Goal: Information Seeking & Learning: Learn about a topic

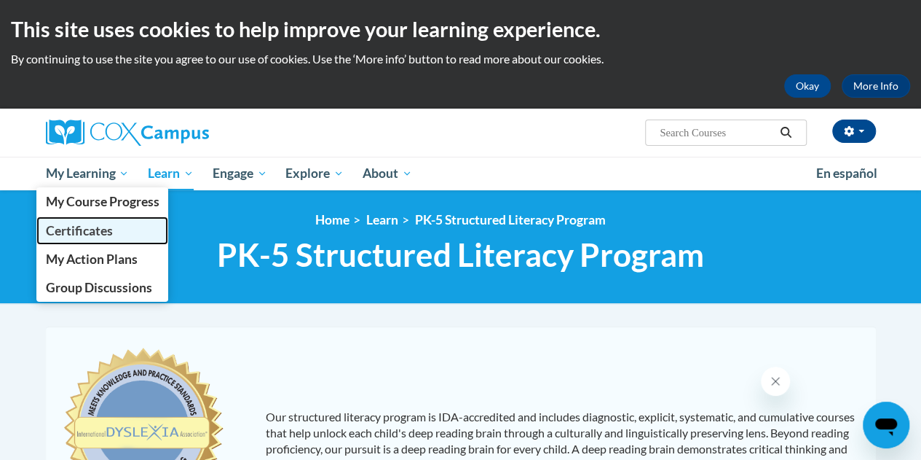
click at [122, 221] on link "Certificates" at bounding box center [102, 230] width 133 height 28
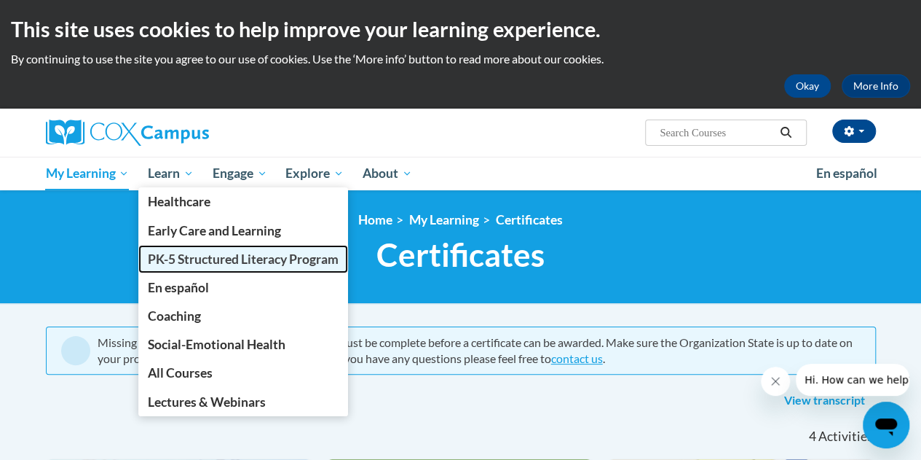
click at [186, 257] on span "PK-5 Structured Literacy Program" at bounding box center [243, 258] width 191 height 15
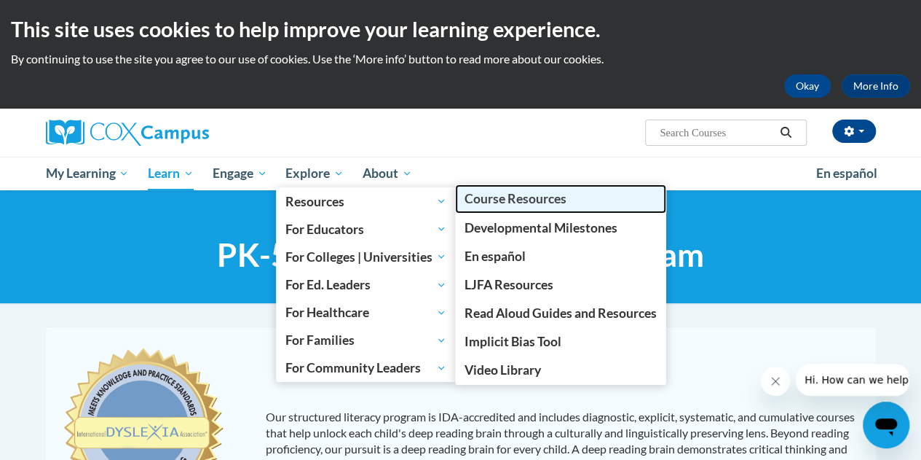
click at [492, 204] on span "Course Resources" at bounding box center [516, 198] width 102 height 15
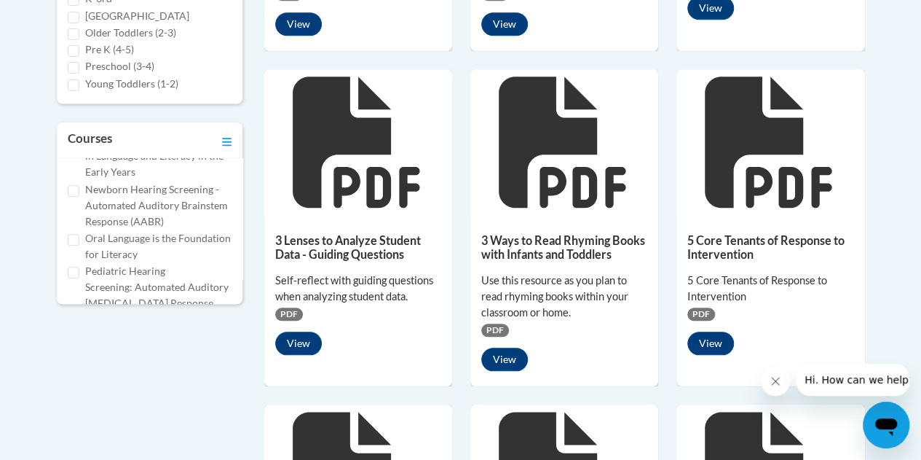
scroll to position [452, 0]
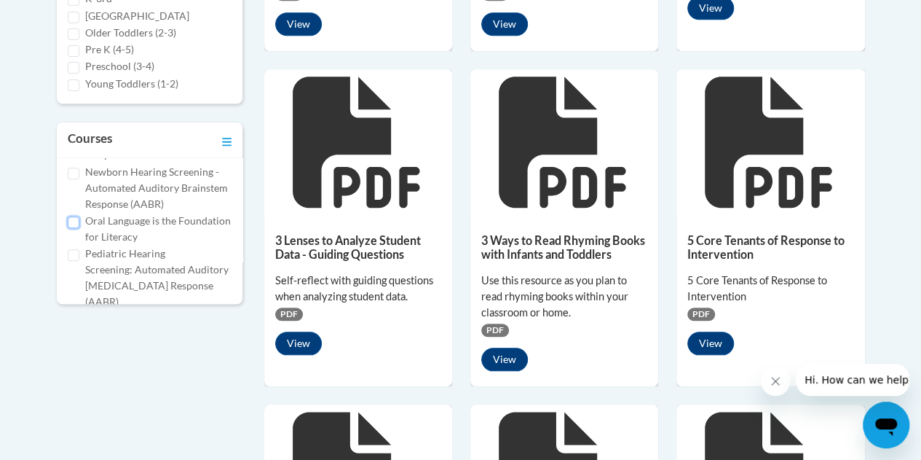
click at [74, 228] on input "Oral Language is the Foundation for Literacy" at bounding box center [74, 222] width 12 height 12
checkbox input "true"
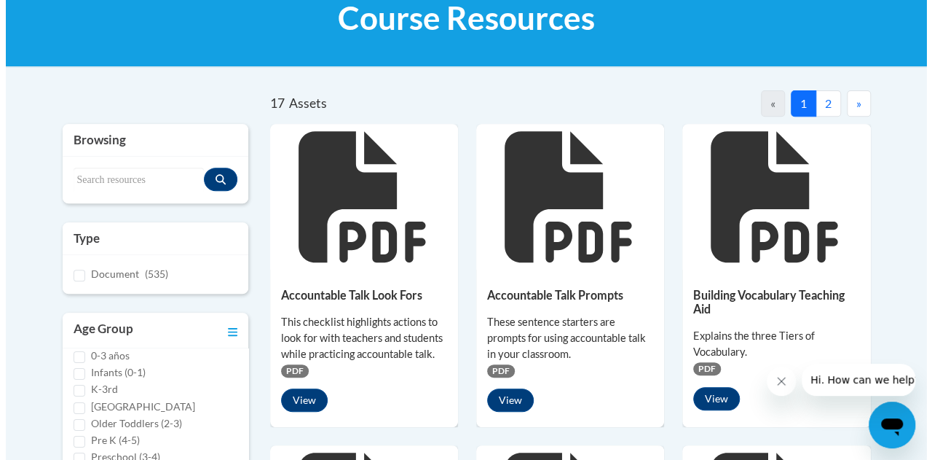
scroll to position [338, 0]
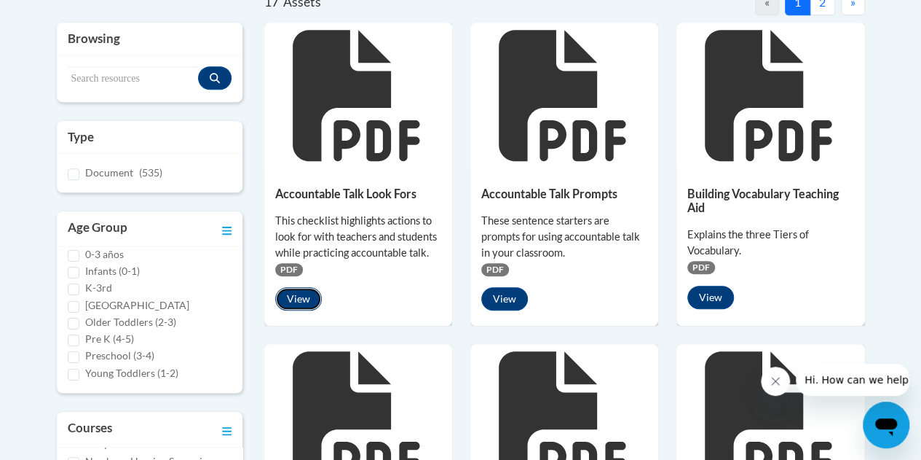
click at [291, 301] on button "View" at bounding box center [298, 298] width 47 height 23
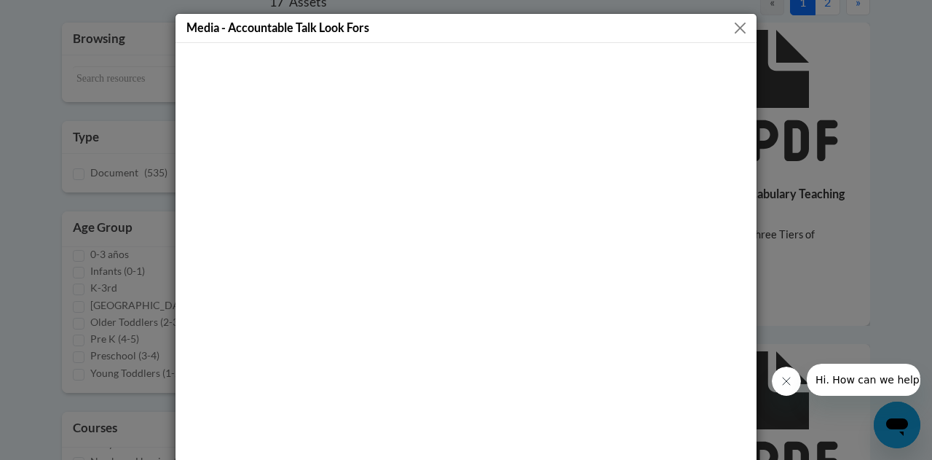
click at [731, 20] on button "Close" at bounding box center [740, 28] width 18 height 18
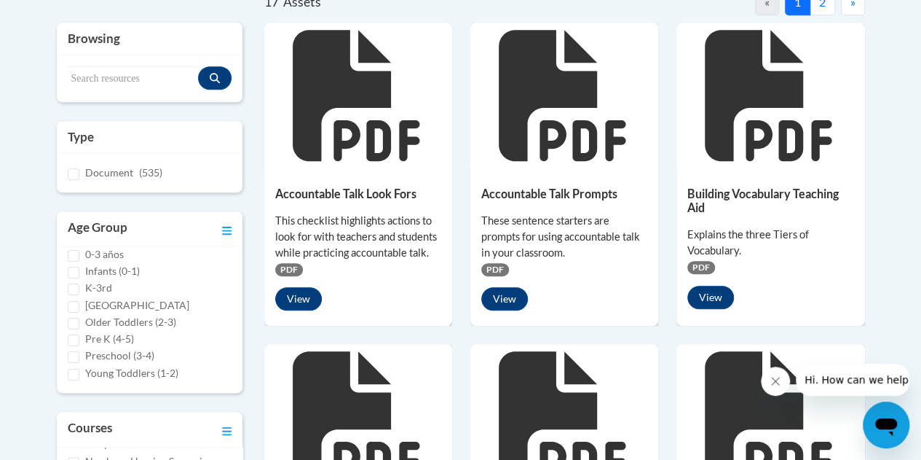
click at [288, 277] on div "Accountable Talk Look Fors This checklist highlights actions to look for with t…" at bounding box center [358, 244] width 188 height 153
click at [289, 267] on span "PDF" at bounding box center [289, 269] width 28 height 13
click at [302, 291] on button "View" at bounding box center [298, 298] width 47 height 23
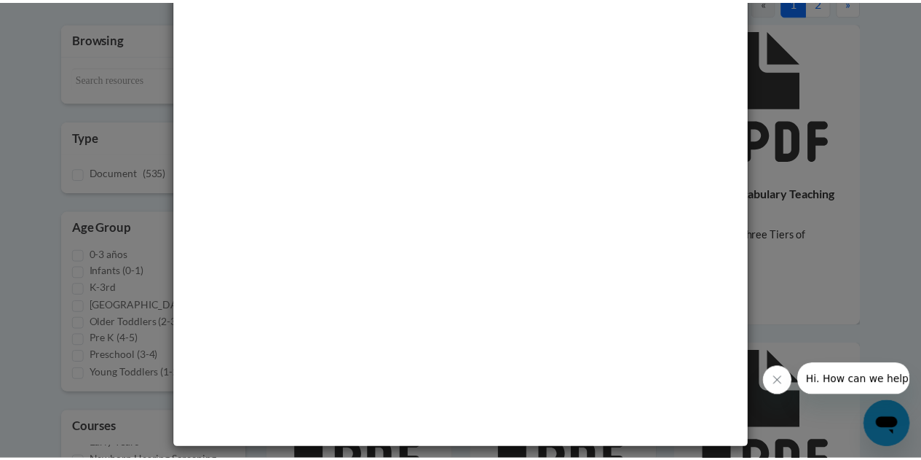
scroll to position [0, 0]
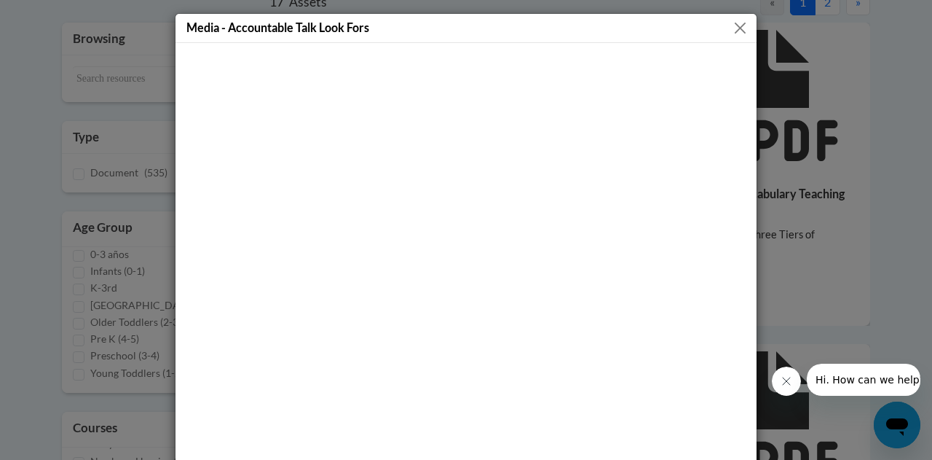
click at [738, 23] on button "Close" at bounding box center [740, 28] width 18 height 18
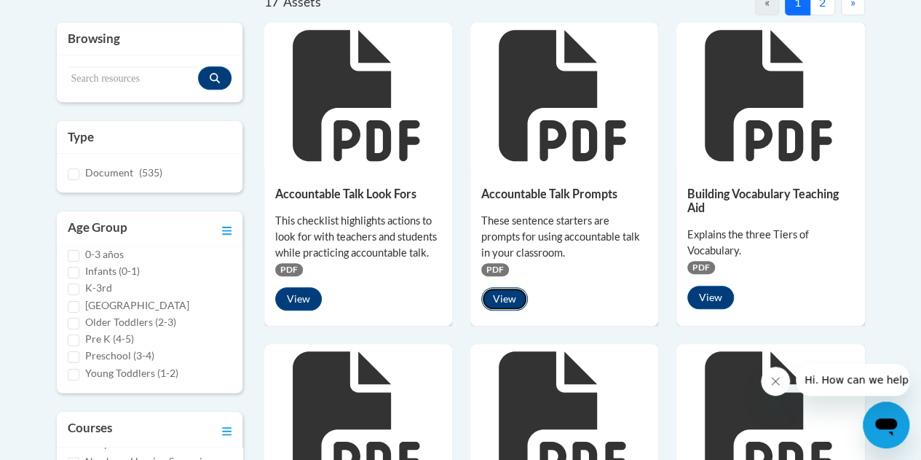
click at [502, 295] on button "View" at bounding box center [504, 298] width 47 height 23
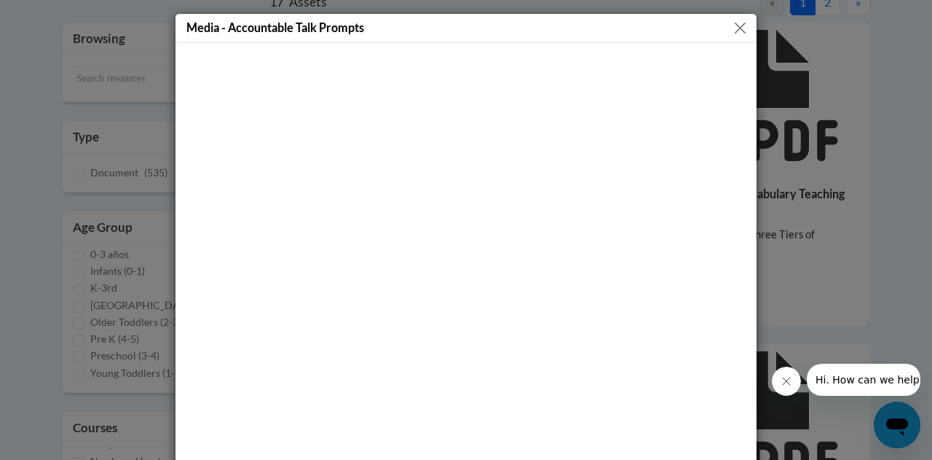
click at [731, 29] on button "Close" at bounding box center [740, 28] width 18 height 18
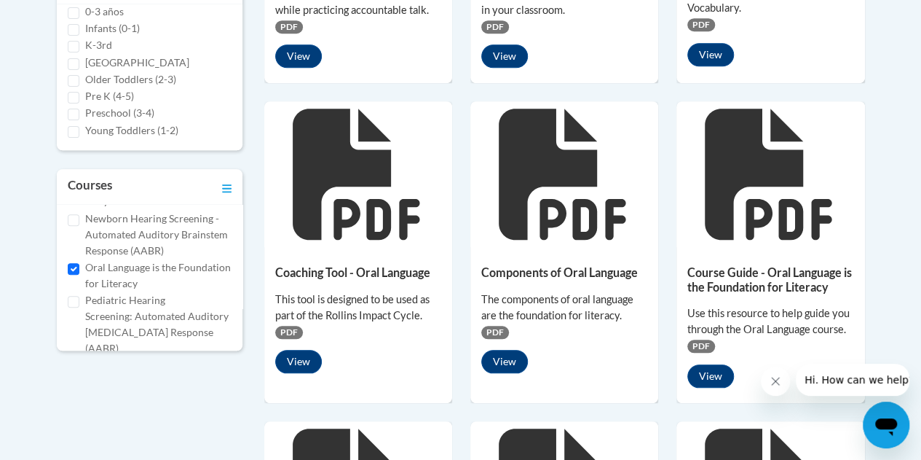
scroll to position [581, 0]
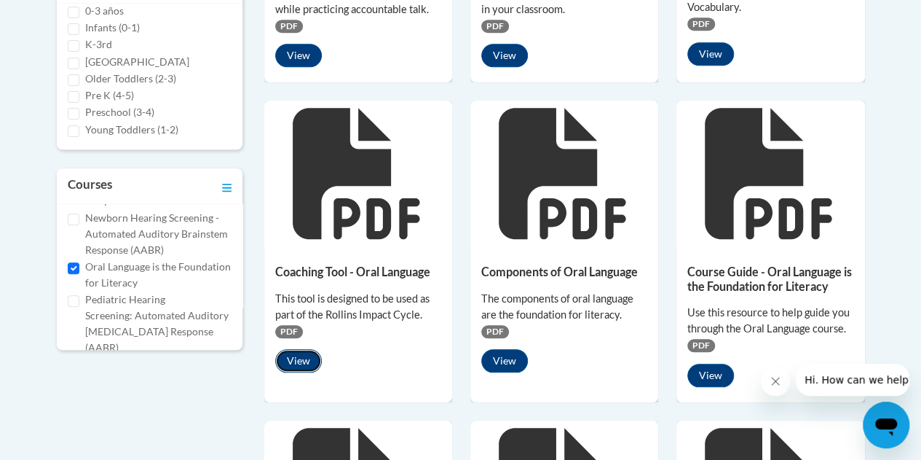
click at [312, 358] on button "View" at bounding box center [298, 360] width 47 height 23
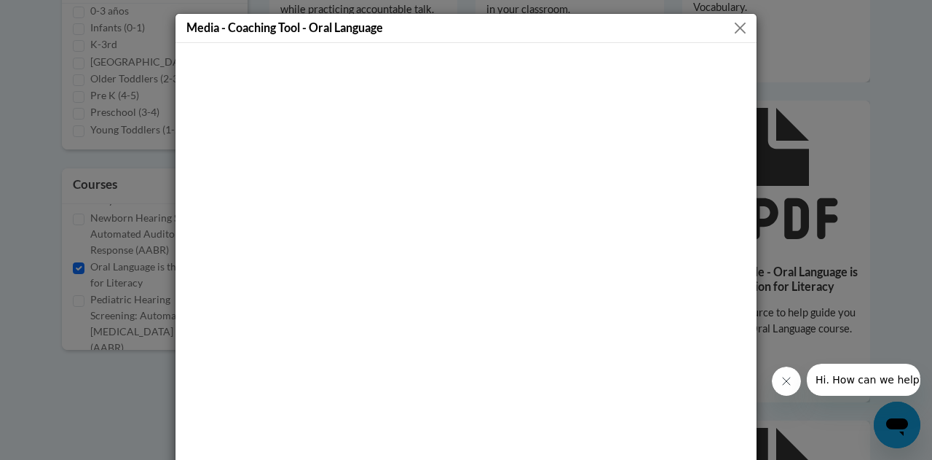
click at [731, 23] on button "Close" at bounding box center [740, 28] width 18 height 18
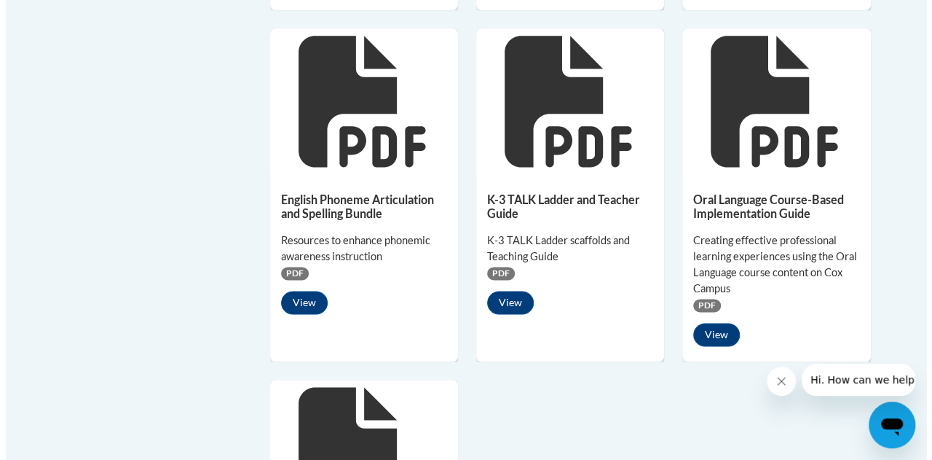
scroll to position [974, 0]
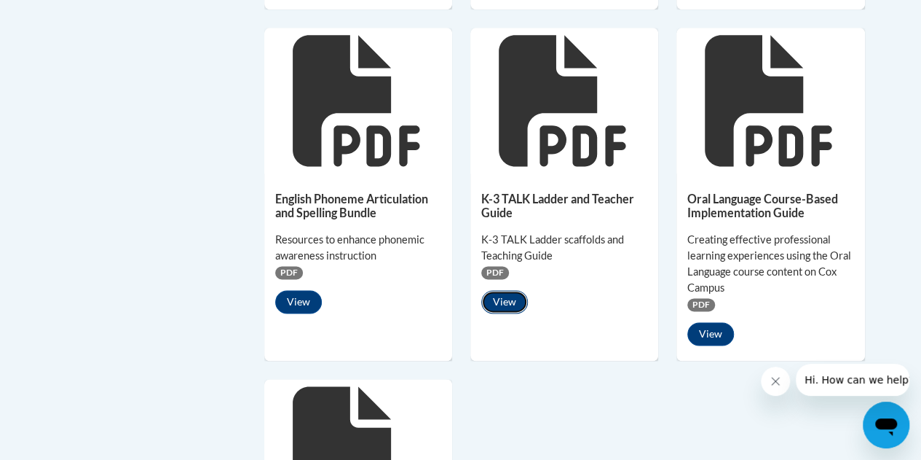
click at [511, 299] on button "View" at bounding box center [504, 301] width 47 height 23
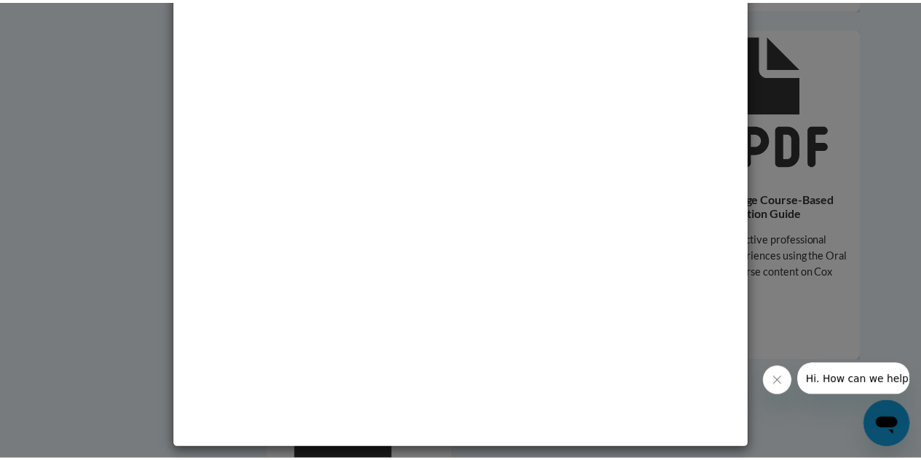
scroll to position [0, 0]
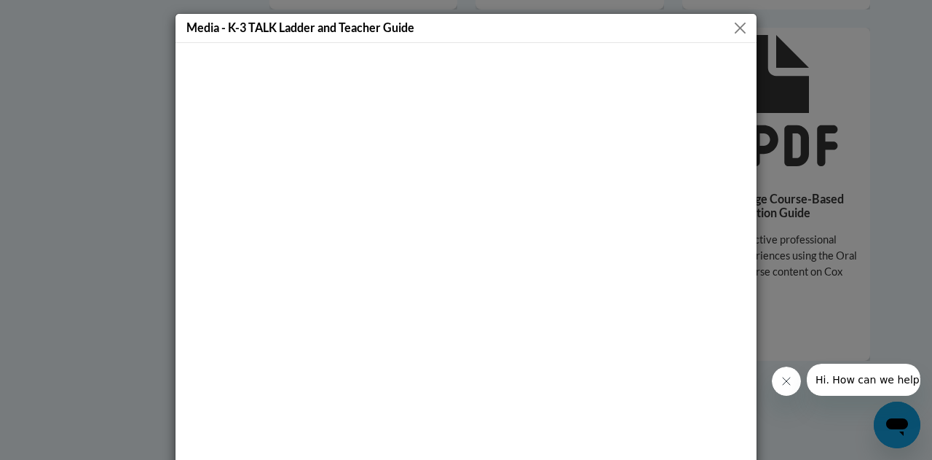
click at [731, 30] on button "Close" at bounding box center [740, 28] width 18 height 18
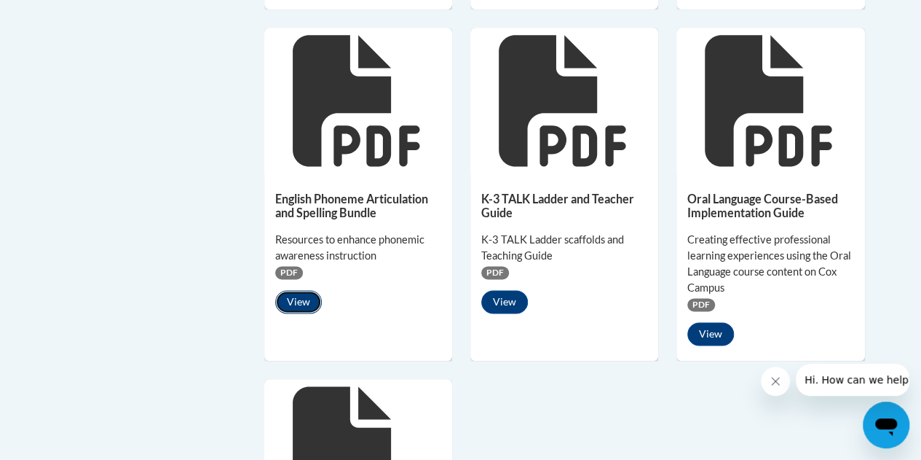
click at [294, 303] on button "View" at bounding box center [298, 301] width 47 height 23
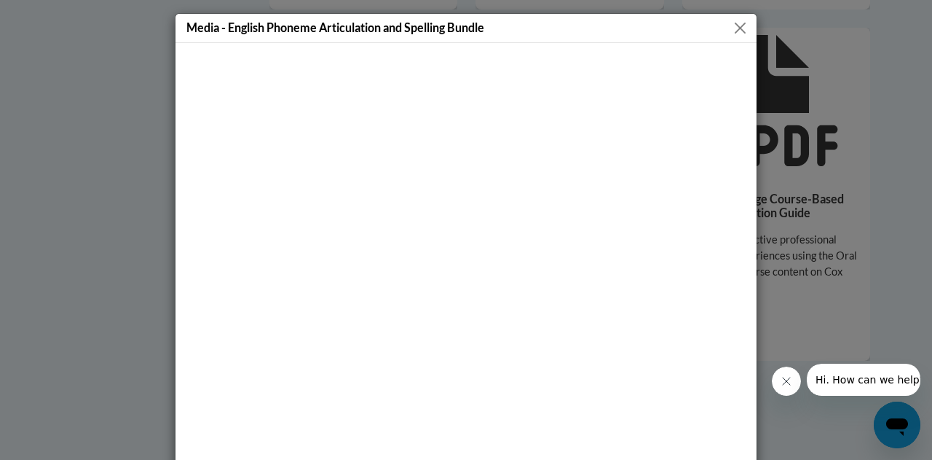
click at [733, 25] on button "Close" at bounding box center [740, 28] width 18 height 18
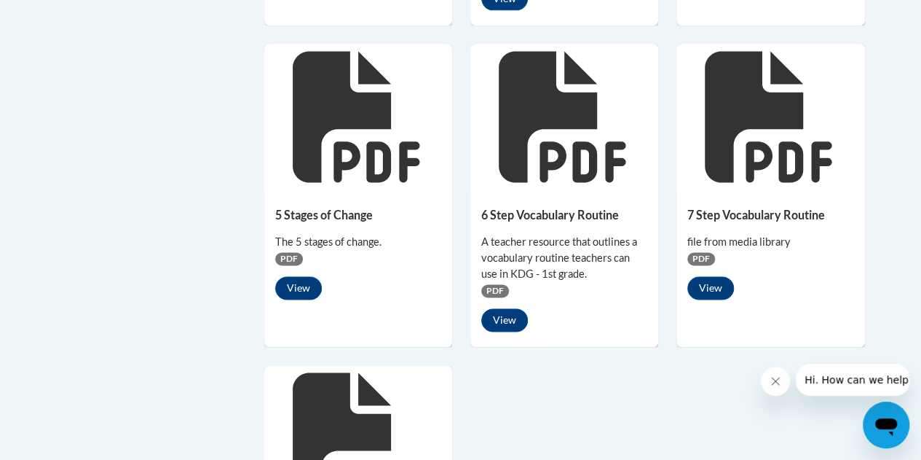
scroll to position [913, 0]
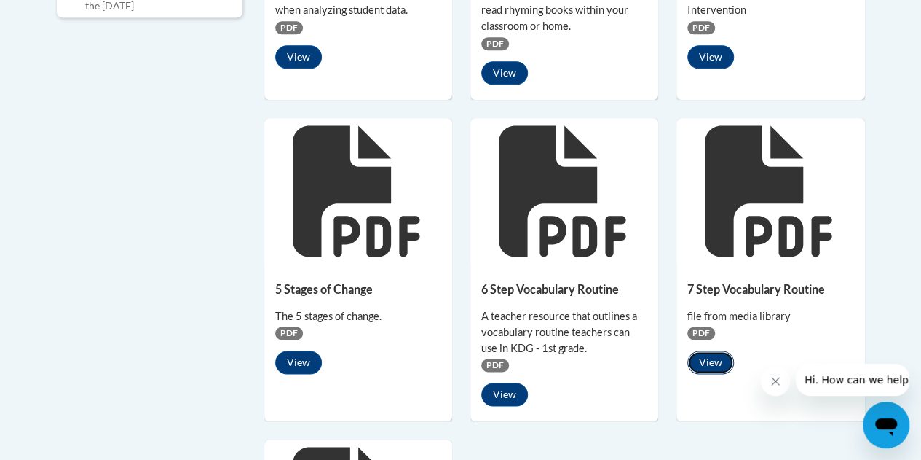
click at [701, 357] on button "View" at bounding box center [711, 361] width 47 height 23
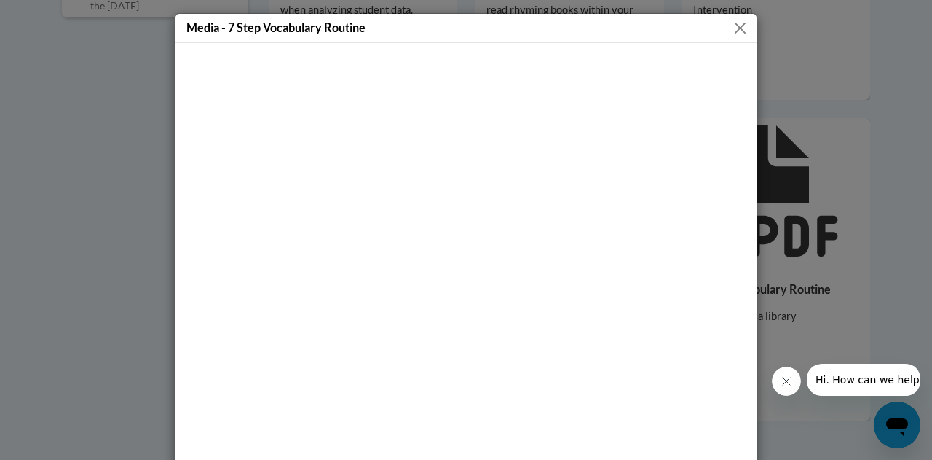
click at [734, 19] on button "Close" at bounding box center [740, 28] width 18 height 18
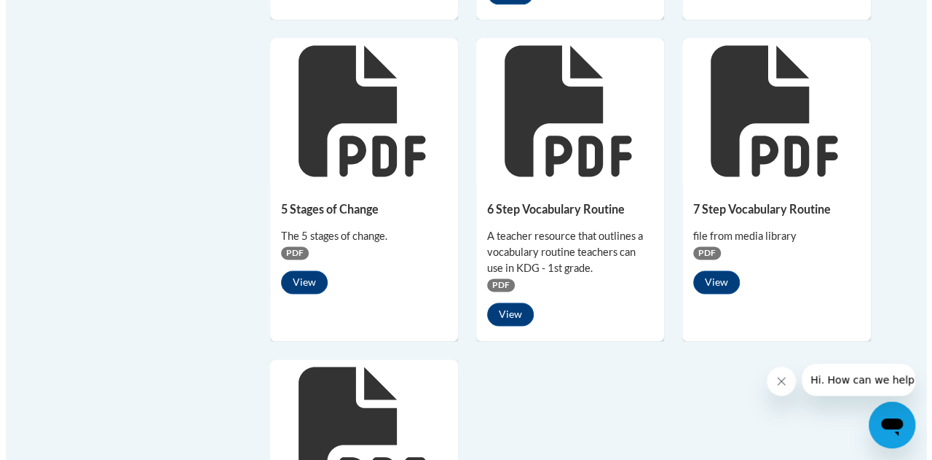
scroll to position [993, 0]
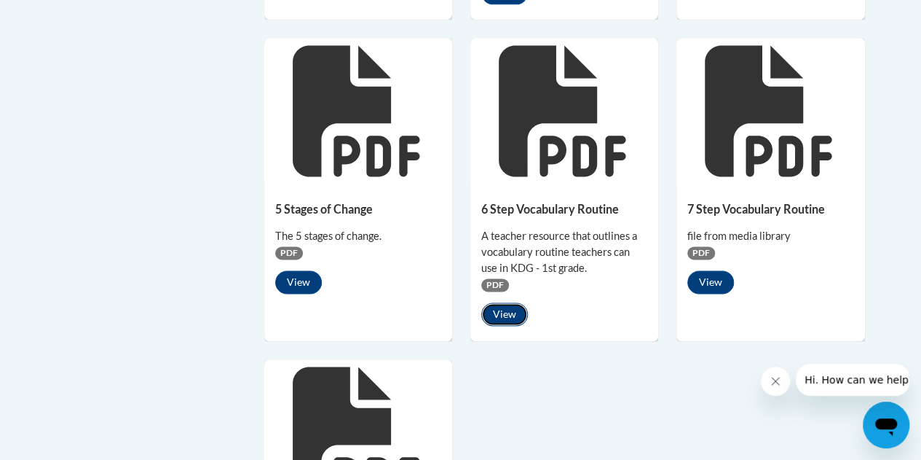
click at [513, 313] on button "View" at bounding box center [504, 313] width 47 height 23
click at [507, 312] on button "View" at bounding box center [504, 313] width 47 height 23
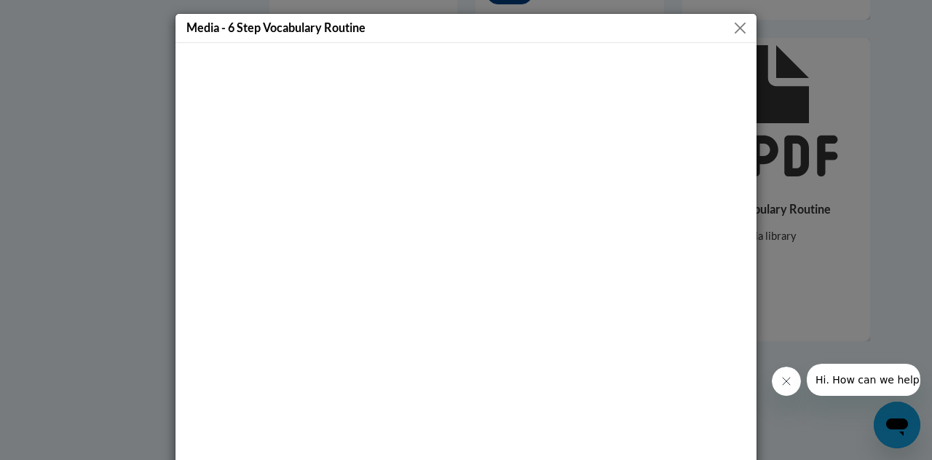
click at [739, 20] on button "Close" at bounding box center [740, 28] width 18 height 18
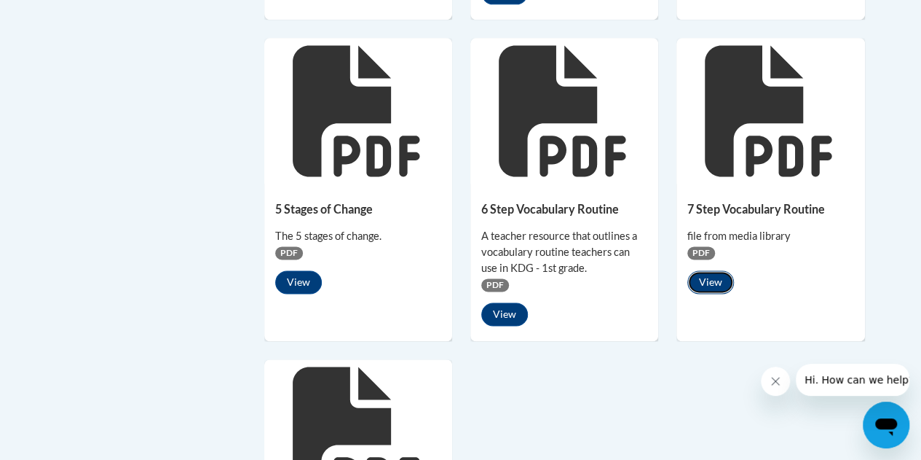
click at [706, 283] on button "View" at bounding box center [711, 281] width 47 height 23
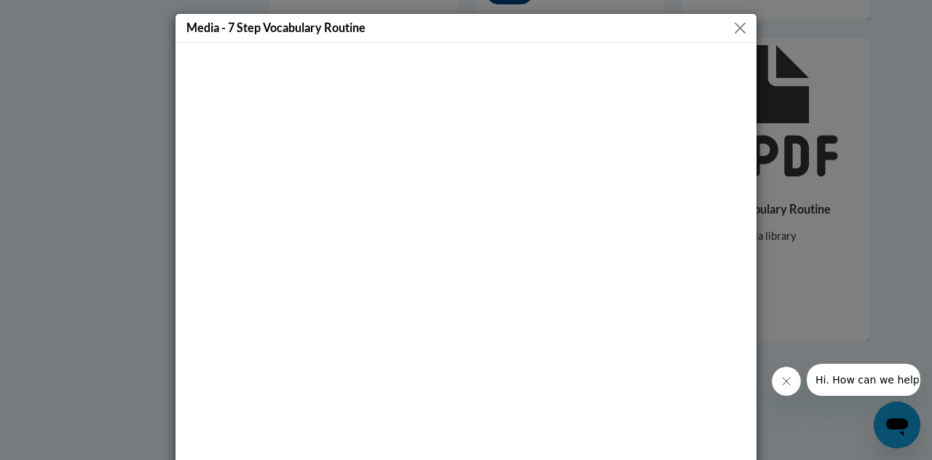
click at [736, 30] on button "Close" at bounding box center [740, 28] width 18 height 18
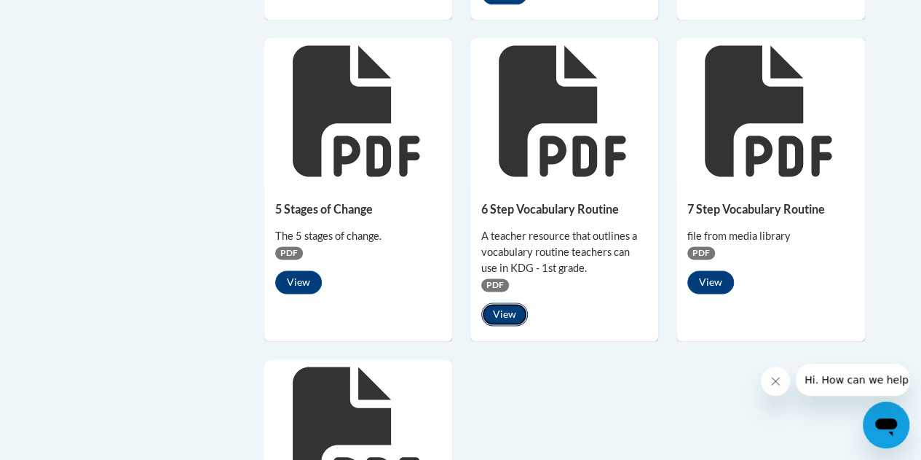
click at [503, 304] on button "View" at bounding box center [504, 313] width 47 height 23
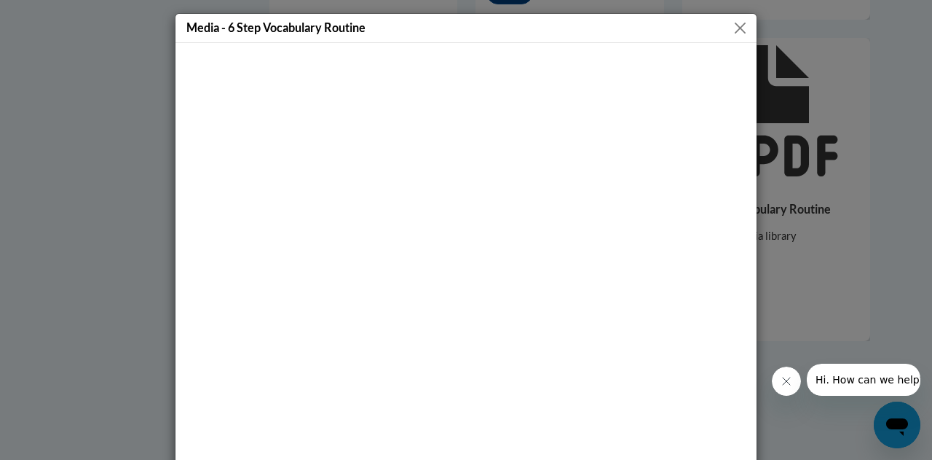
click at [732, 31] on button "Close" at bounding box center [740, 28] width 18 height 18
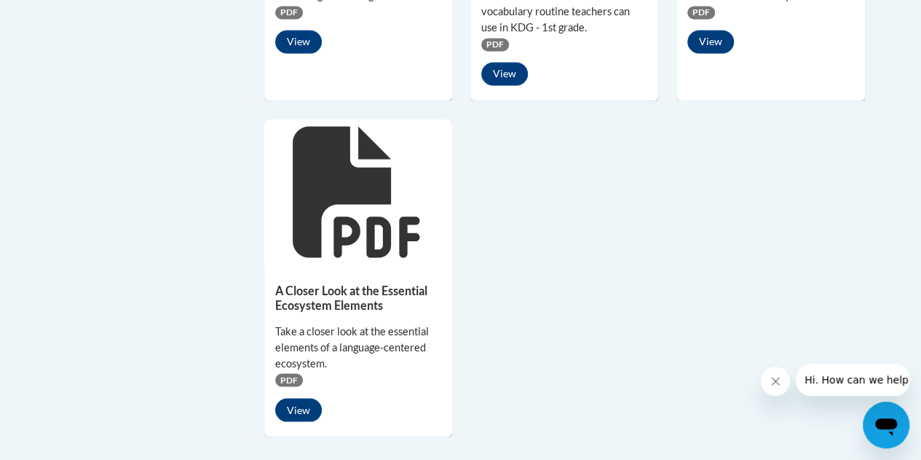
scroll to position [1243, 0]
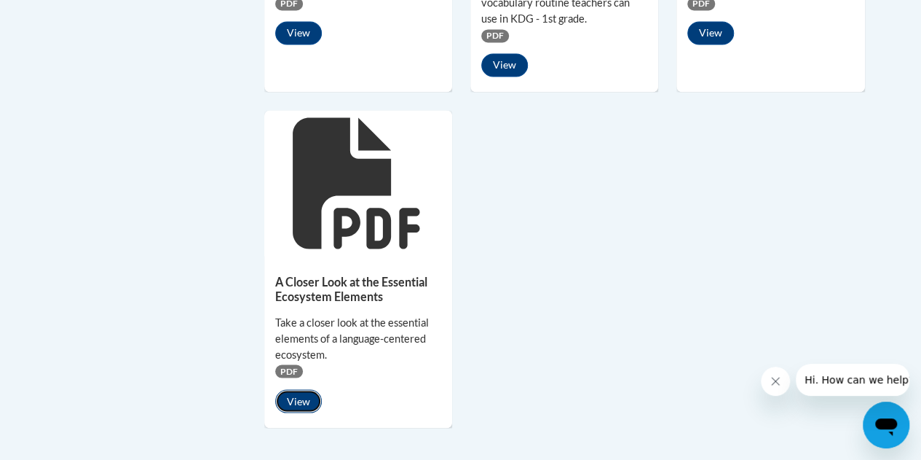
click at [296, 398] on button "View" at bounding box center [298, 400] width 47 height 23
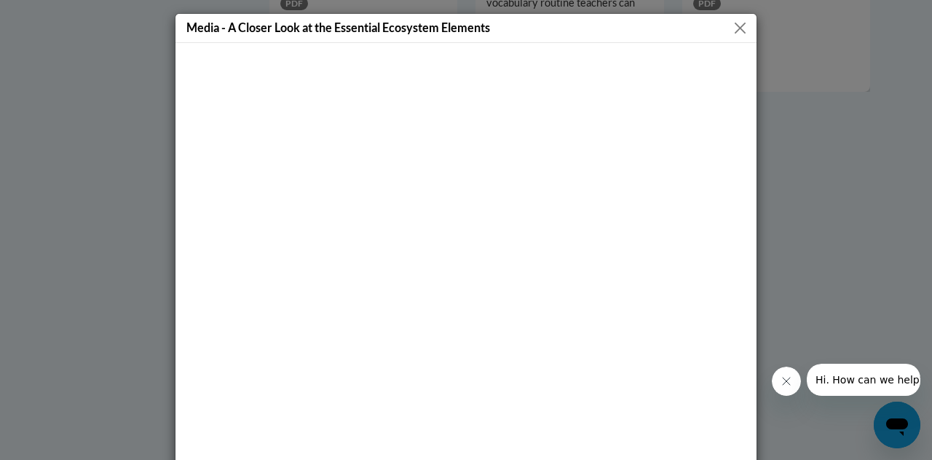
click at [740, 33] on button "Close" at bounding box center [740, 28] width 18 height 18
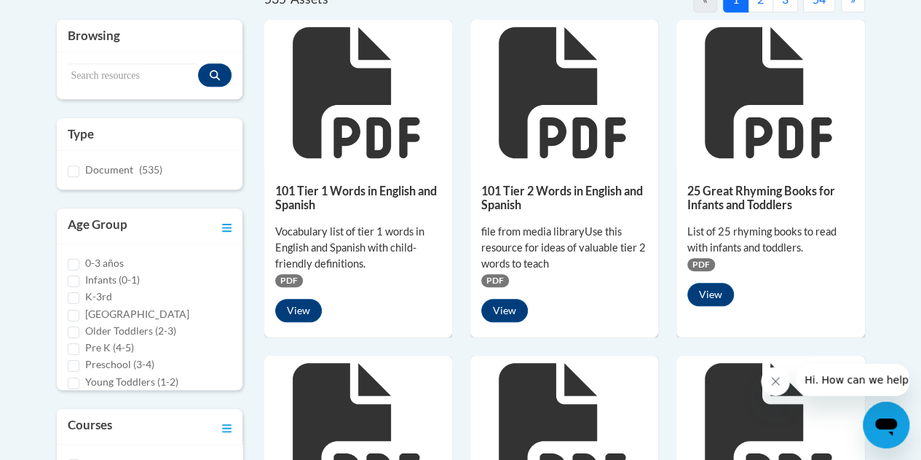
scroll to position [342, 0]
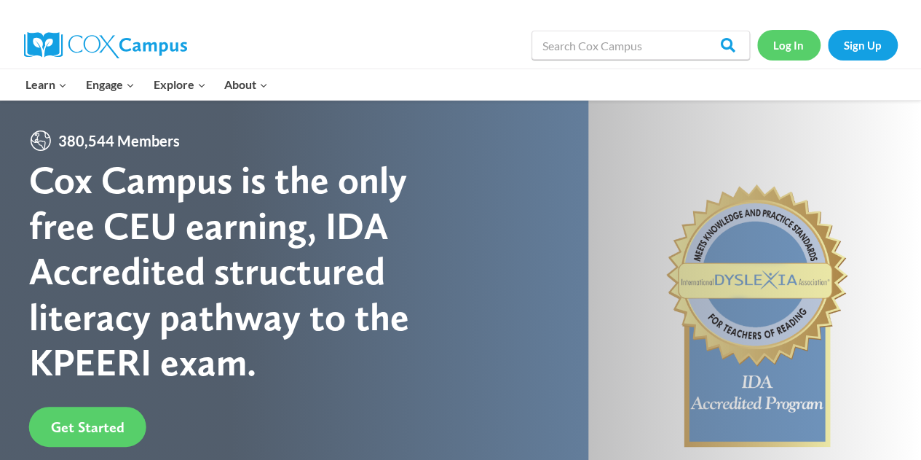
click at [784, 41] on link "Log In" at bounding box center [788, 45] width 63 height 30
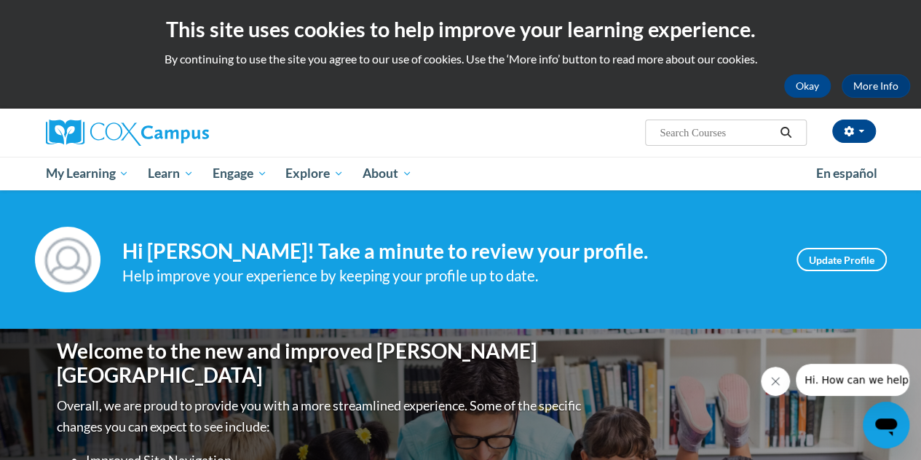
scroll to position [23, 0]
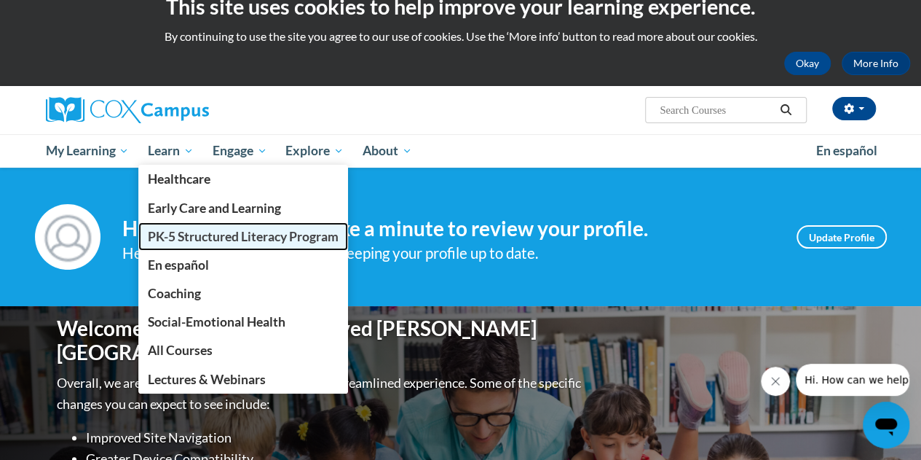
click at [220, 229] on span "PK-5 Structured Literacy Program" at bounding box center [243, 236] width 191 height 15
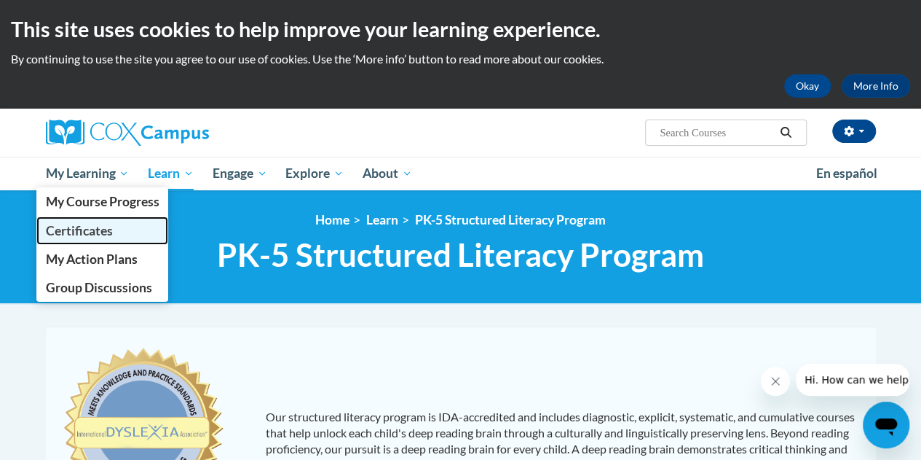
click at [71, 237] on span "Certificates" at bounding box center [78, 230] width 67 height 15
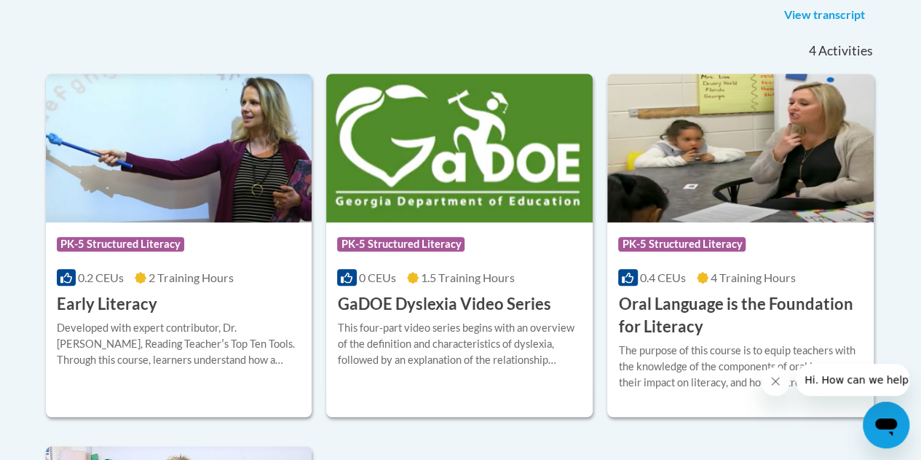
scroll to position [385, 0]
